Goal: Transaction & Acquisition: Purchase product/service

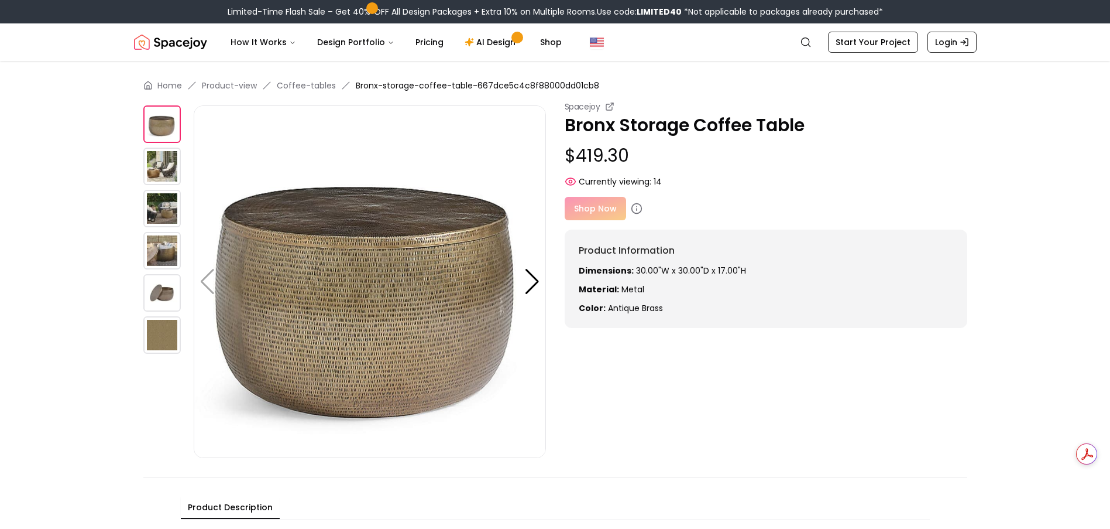
click at [594, 212] on div "Shop Now" at bounding box center [766, 208] width 403 height 23
click at [591, 209] on div "Shop Now" at bounding box center [766, 208] width 403 height 23
click at [594, 206] on div "Shop Now" at bounding box center [766, 208] width 403 height 23
click at [637, 208] on icon at bounding box center [637, 209] width 12 height 12
click at [609, 105] on icon at bounding box center [609, 106] width 9 height 9
